Goal: Information Seeking & Learning: Learn about a topic

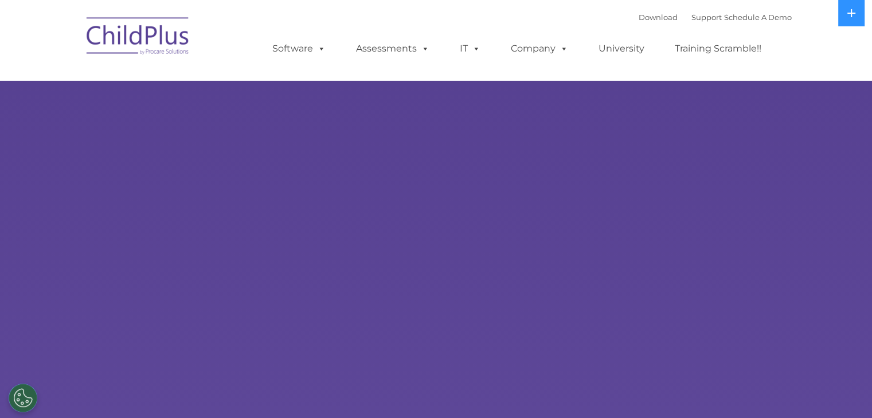
select select "MEDIUM"
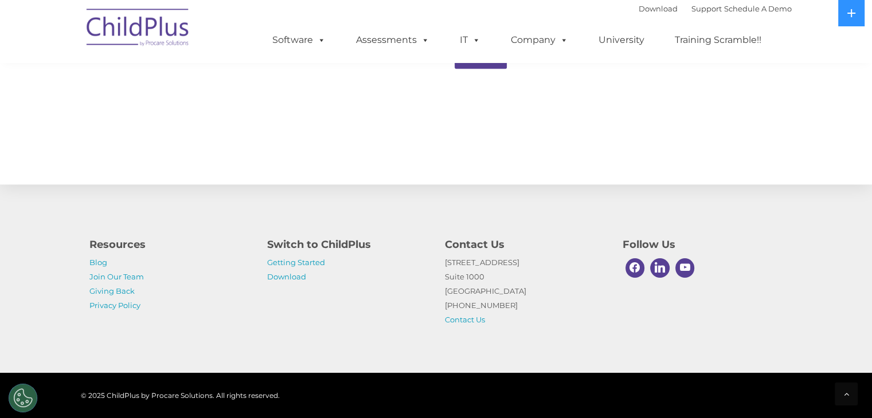
scroll to position [1276, 0]
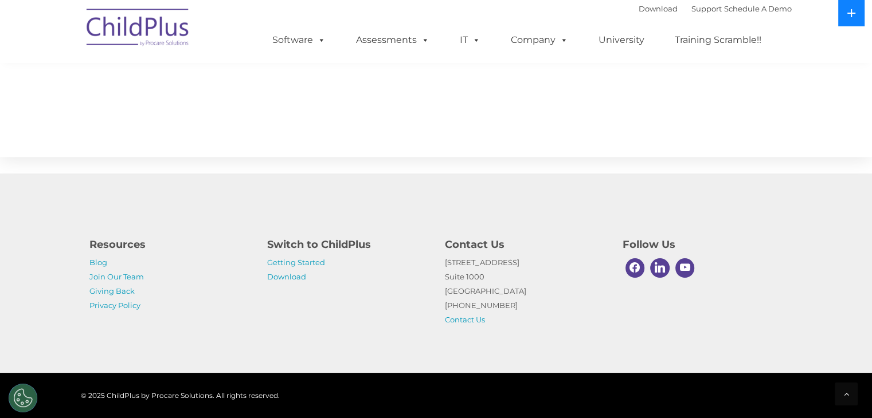
click at [853, 15] on icon at bounding box center [851, 13] width 9 height 9
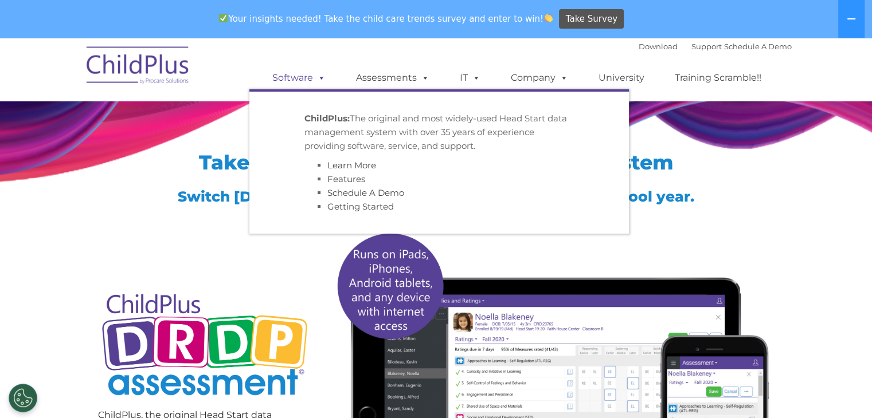
click at [272, 77] on link "Software" at bounding box center [299, 77] width 76 height 23
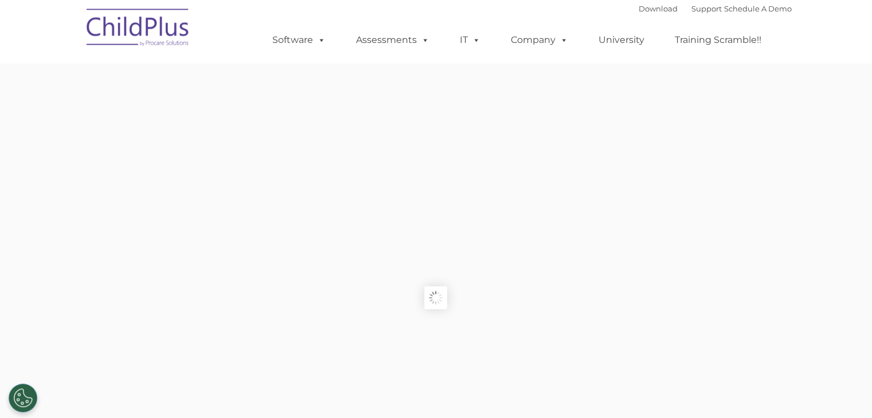
type input ""
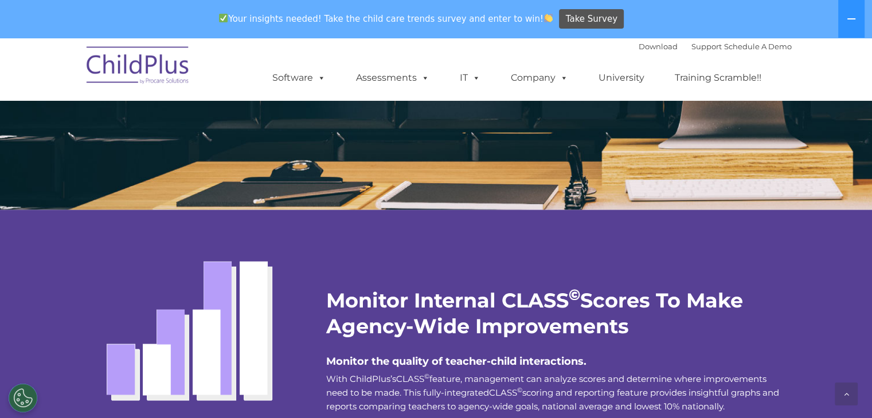
scroll to position [1942, 0]
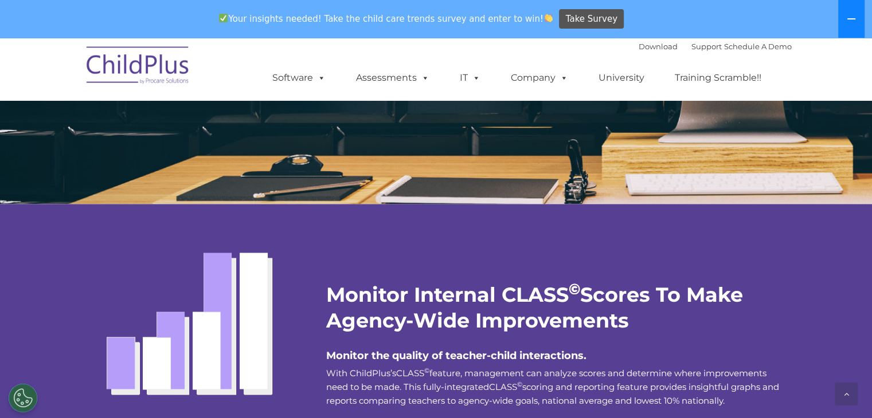
click at [851, 20] on icon at bounding box center [851, 18] width 9 height 9
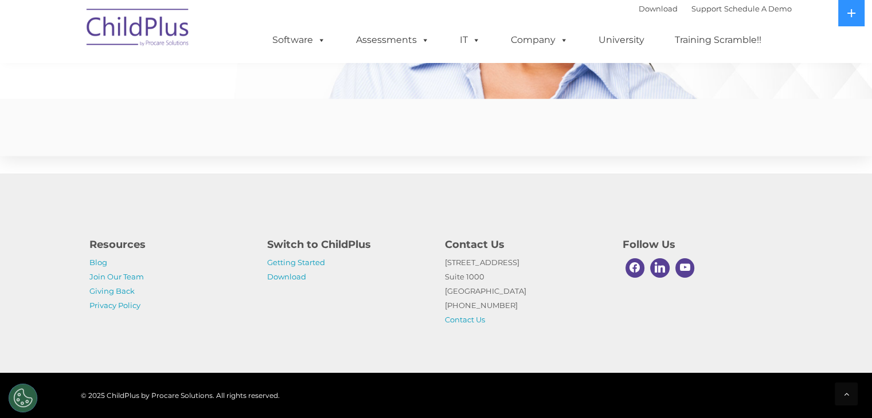
scroll to position [2824, 0]
click at [161, 33] on img at bounding box center [138, 29] width 115 height 57
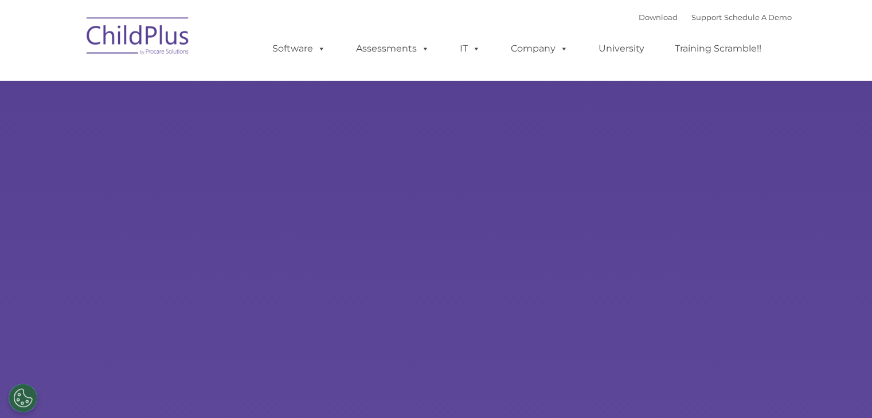
type input ""
select select "MEDIUM"
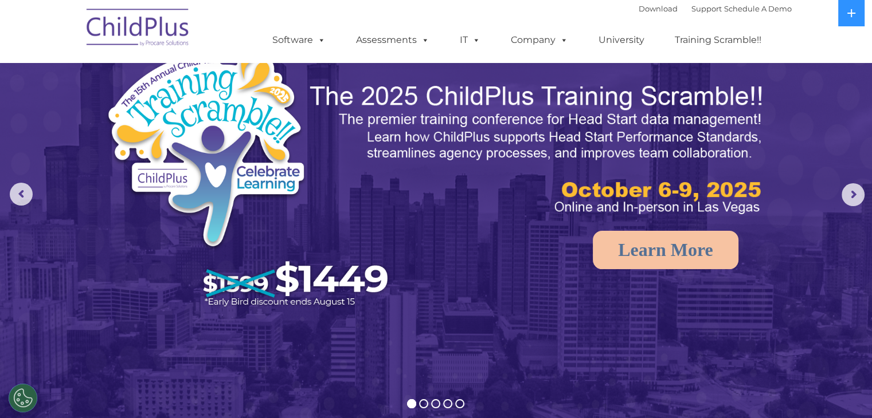
scroll to position [46, 0]
click at [848, 195] on rs-arrow at bounding box center [852, 194] width 23 height 23
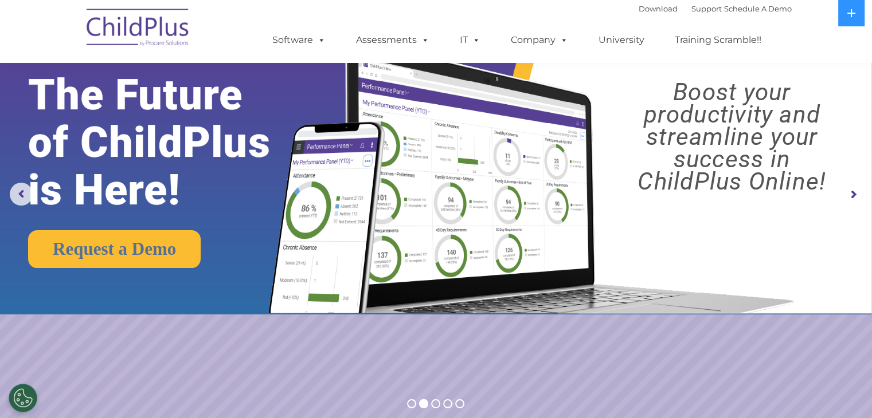
click at [852, 199] on rs-arrow at bounding box center [852, 194] width 23 height 23
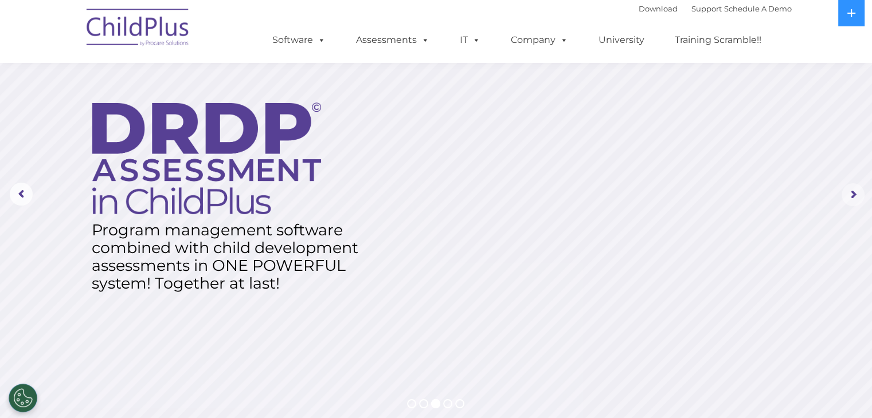
click at [851, 191] on rs-arrow at bounding box center [852, 194] width 23 height 23
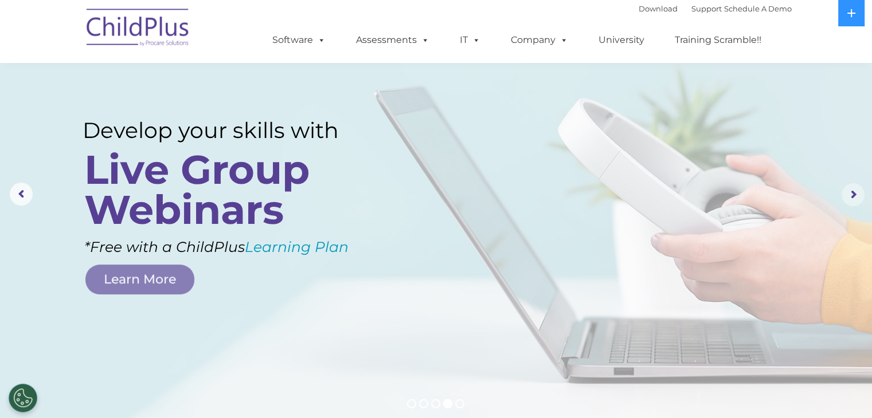
click at [851, 191] on rs-arrow at bounding box center [852, 194] width 23 height 23
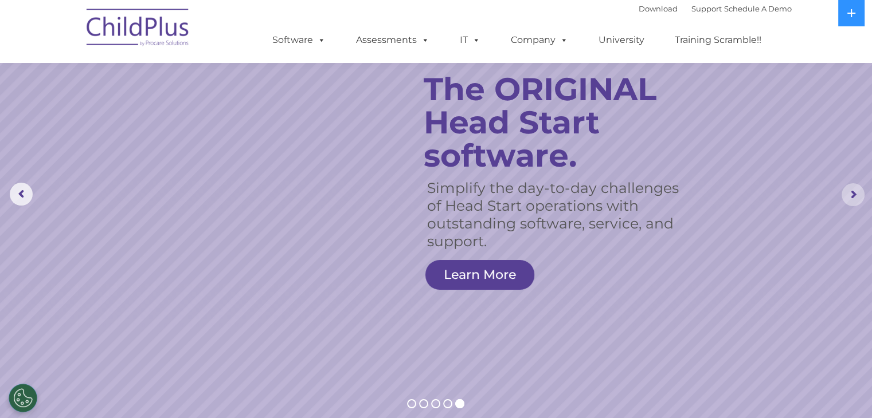
click at [851, 191] on rs-arrow at bounding box center [852, 194] width 23 height 23
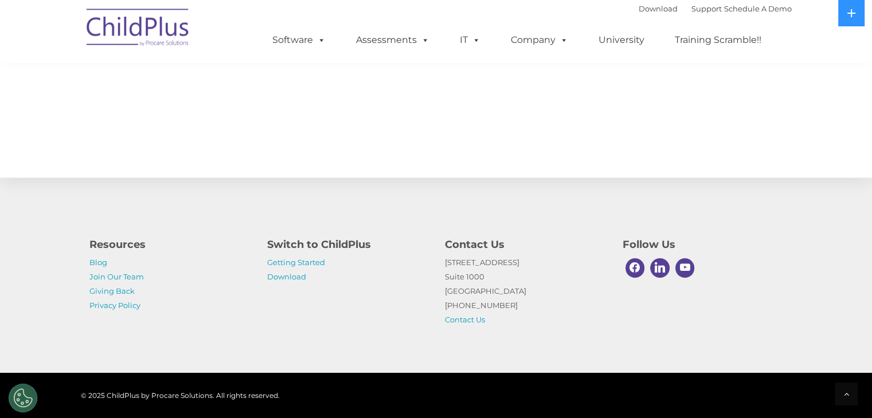
scroll to position [1272, 0]
